Goal: Find specific page/section: Find specific page/section

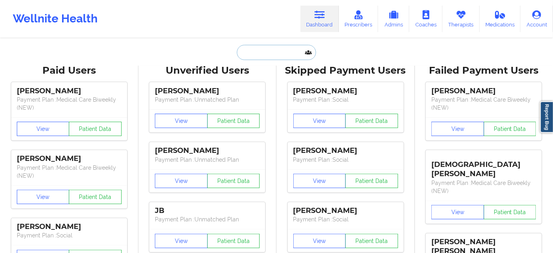
click at [248, 53] on input "text" at bounding box center [276, 52] width 79 height 15
paste input "[EMAIL_ADDRESS][DOMAIN_NAME]"
type input "[EMAIL_ADDRESS][DOMAIN_NAME]"
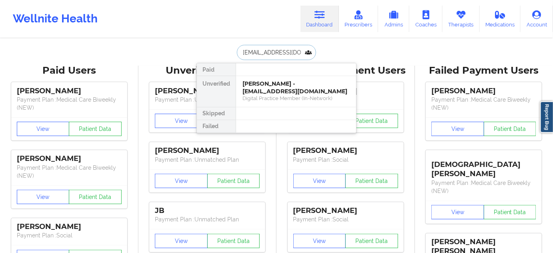
click at [256, 95] on div "Digital Practice Member (In-Network)" at bounding box center [296, 98] width 107 height 7
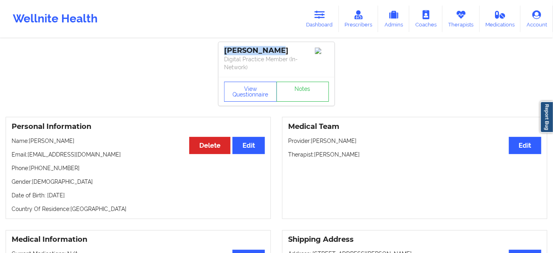
drag, startPoint x: 277, startPoint y: 50, endPoint x: 215, endPoint y: 54, distance: 61.4
copy div "[PERSON_NAME]"
drag, startPoint x: 316, startPoint y: 152, endPoint x: 358, endPoint y: 151, distance: 41.3
click at [358, 151] on p "Therapist: [PERSON_NAME]" at bounding box center [414, 155] width 253 height 8
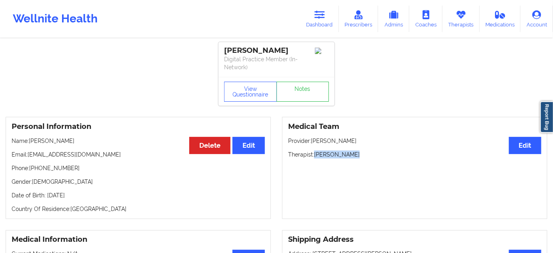
copy p "[PERSON_NAME]"
click at [252, 100] on button "View Questionnaire" at bounding box center [250, 92] width 53 height 20
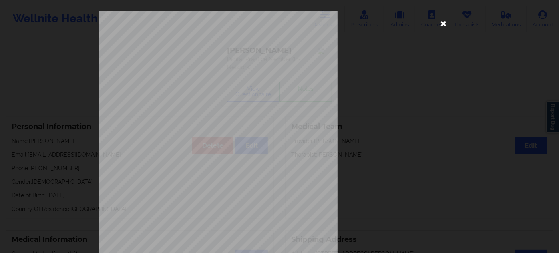
click at [441, 23] on icon at bounding box center [443, 23] width 13 height 13
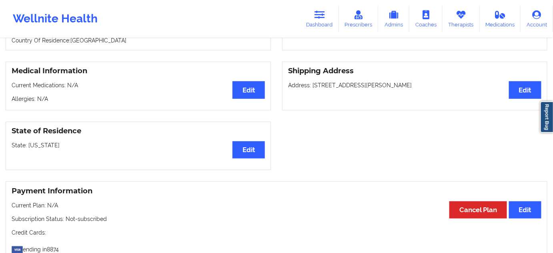
scroll to position [145, 0]
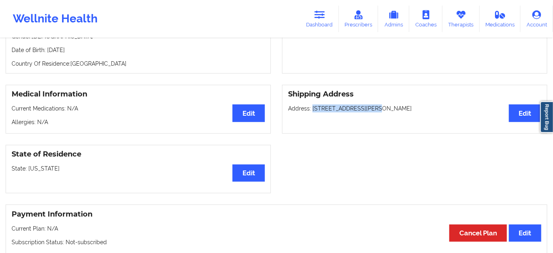
drag, startPoint x: 313, startPoint y: 108, endPoint x: 365, endPoint y: 107, distance: 51.7
click at [365, 107] on p "Address: [STREET_ADDRESS][PERSON_NAME]" at bounding box center [414, 109] width 253 height 8
copy p "5050 [PERSON_NAME] cir"
click at [386, 113] on div "Shipping Address Edit Address: [STREET_ADDRESS][PERSON_NAME]" at bounding box center [415, 109] width 266 height 49
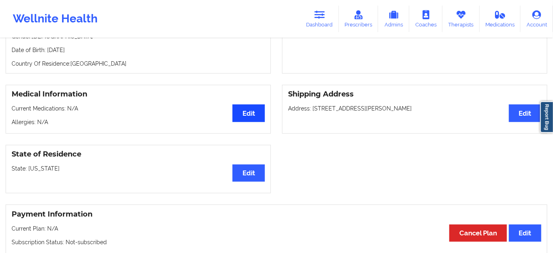
copy p "[GEOGRAPHIC_DATA]"
click at [413, 105] on p "Address: [STREET_ADDRESS][PERSON_NAME]" at bounding box center [414, 109] width 253 height 8
copy p "33634"
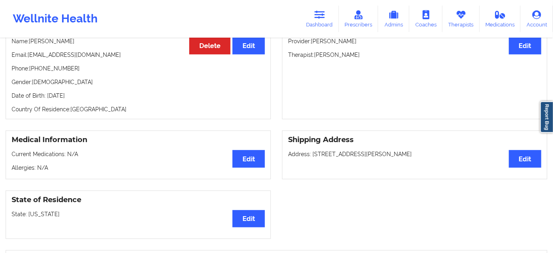
scroll to position [0, 0]
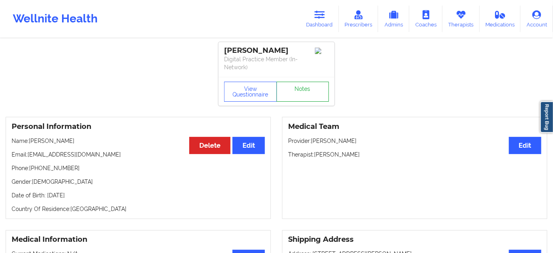
click at [309, 99] on link "Notes" at bounding box center [303, 92] width 53 height 20
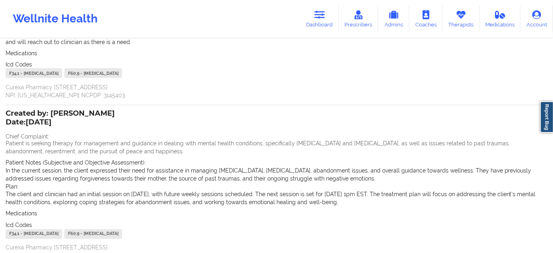
scroll to position [315, 0]
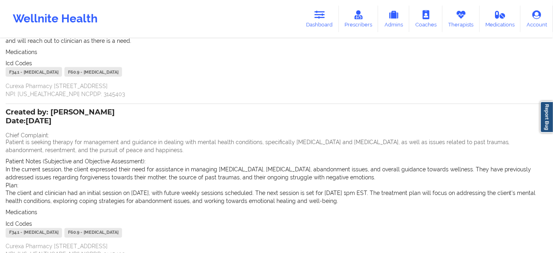
click at [12, 69] on div "F34.1 - [MEDICAL_DATA]" at bounding box center [34, 72] width 56 height 10
copy div "F34.1"
drag, startPoint x: 86, startPoint y: 72, endPoint x: 70, endPoint y: 71, distance: 15.2
click at [70, 71] on div "F60.9 - [MEDICAL_DATA]" at bounding box center [93, 72] width 58 height 10
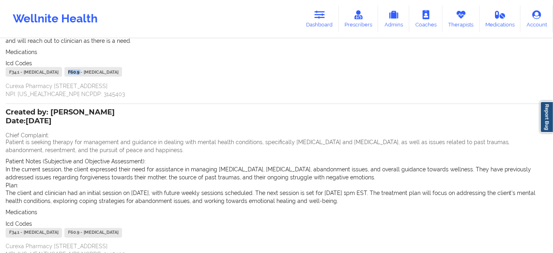
copy div "F60.9"
click at [318, 15] on icon at bounding box center [320, 14] width 10 height 9
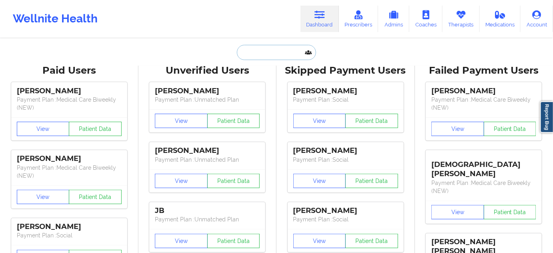
click at [265, 52] on input "text" at bounding box center [276, 52] width 79 height 15
paste input "[EMAIL_ADDRESS][DOMAIN_NAME]"
type input "[EMAIL_ADDRESS][DOMAIN_NAME]"
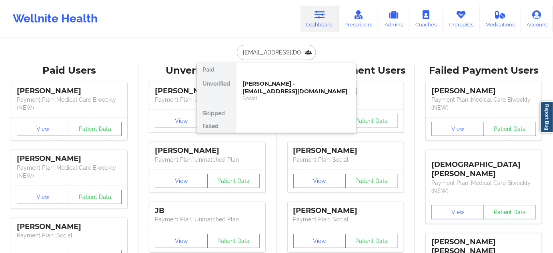
click at [267, 82] on div "[PERSON_NAME] - [EMAIL_ADDRESS][DOMAIN_NAME]" at bounding box center [296, 87] width 107 height 15
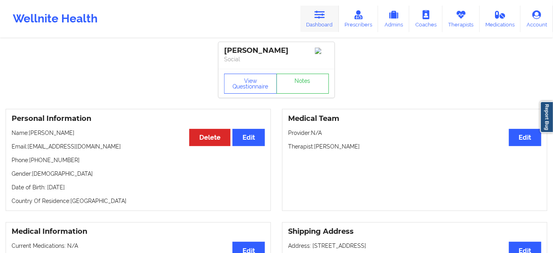
click at [318, 25] on link "Dashboard" at bounding box center [320, 19] width 38 height 26
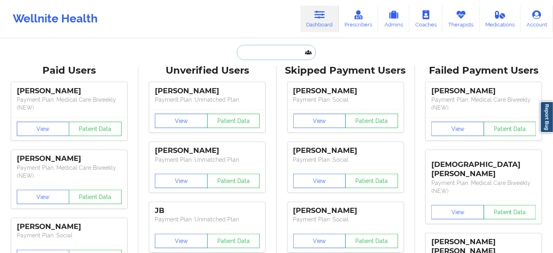
click at [261, 51] on input "text" at bounding box center [276, 52] width 79 height 15
type input "w"
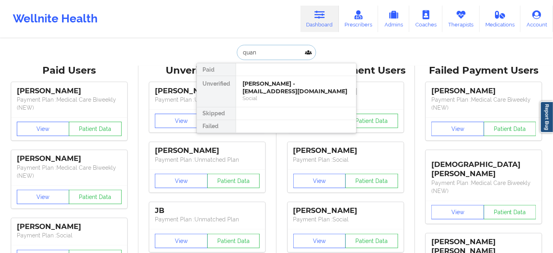
type input "[PERSON_NAME]"
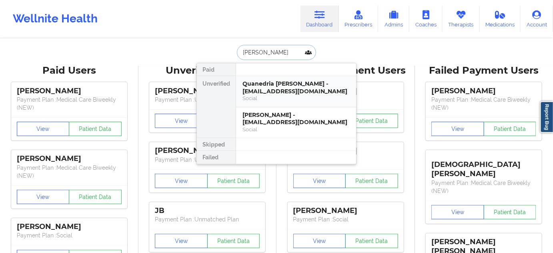
click at [276, 84] on div "Quanedria [PERSON_NAME] - [EMAIL_ADDRESS][DOMAIN_NAME]" at bounding box center [296, 87] width 107 height 15
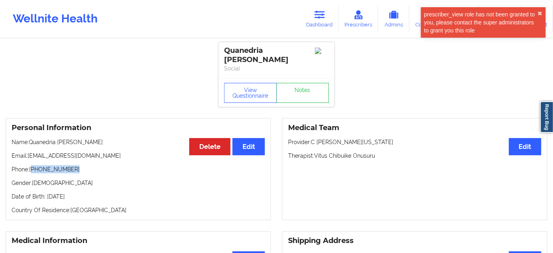
drag, startPoint x: 35, startPoint y: 161, endPoint x: 82, endPoint y: 159, distance: 47.3
click at [82, 165] on p "Phone: [PHONE_NUMBER]" at bounding box center [138, 169] width 253 height 8
copy p "[PHONE_NUMBER]"
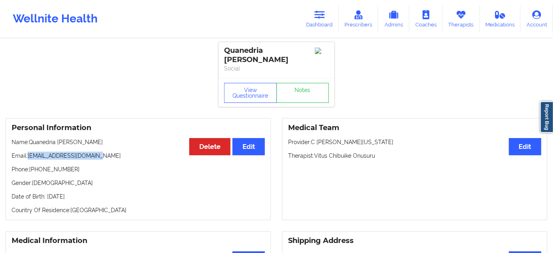
drag, startPoint x: 29, startPoint y: 149, endPoint x: 103, endPoint y: 145, distance: 74.6
click at [103, 145] on div "Personal Information Edit Delete Name: [PERSON_NAME] Email: [EMAIL_ADDRESS][DOM…" at bounding box center [139, 169] width 266 height 102
copy p "[EMAIL_ADDRESS][DOMAIN_NAME]"
